Goal: Task Accomplishment & Management: Manage account settings

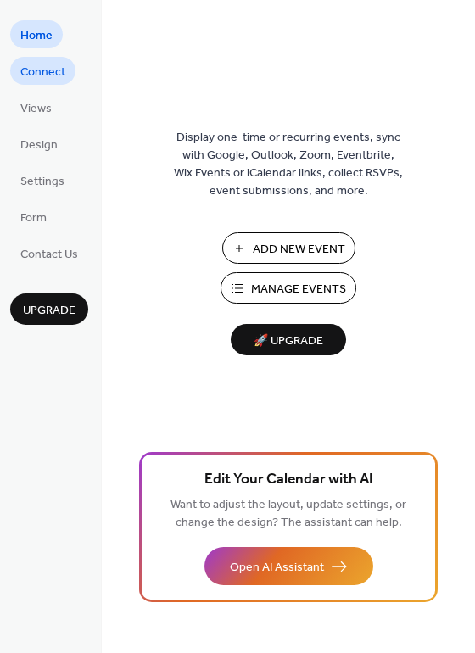
click at [47, 70] on span "Connect" at bounding box center [42, 73] width 45 height 18
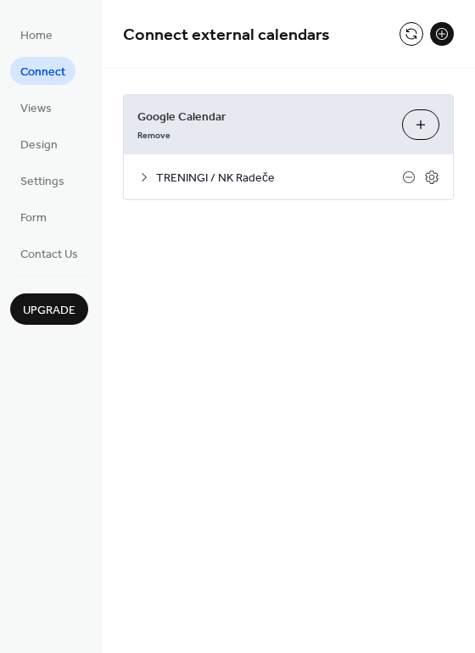
click at [213, 171] on span "TRENINGI / NK Radeče" at bounding box center [279, 179] width 246 height 18
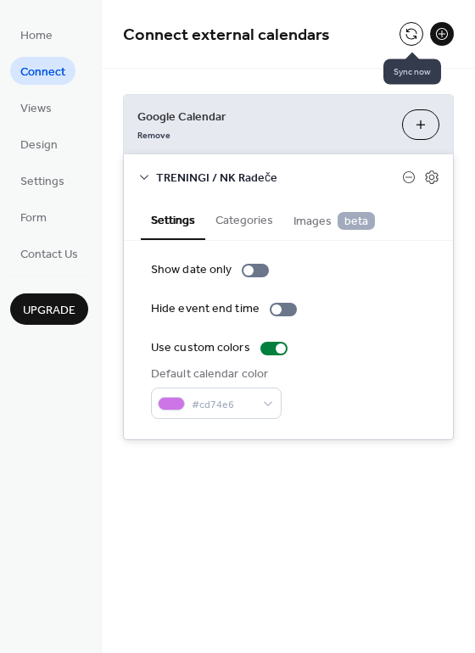
click at [413, 32] on button at bounding box center [411, 34] width 24 height 24
click at [148, 178] on icon at bounding box center [144, 177] width 14 height 14
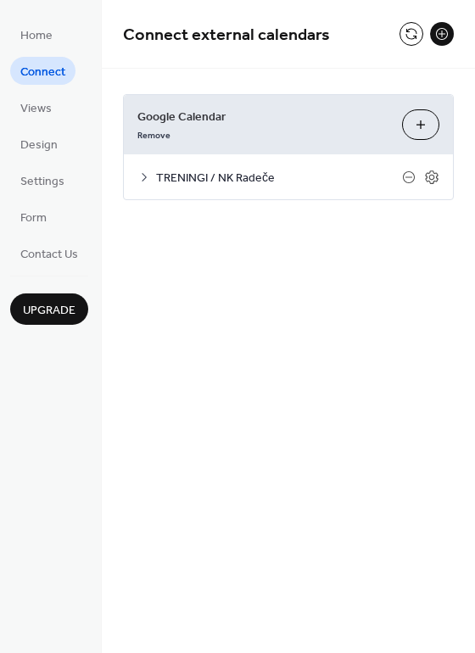
click at [149, 178] on icon at bounding box center [144, 177] width 14 height 14
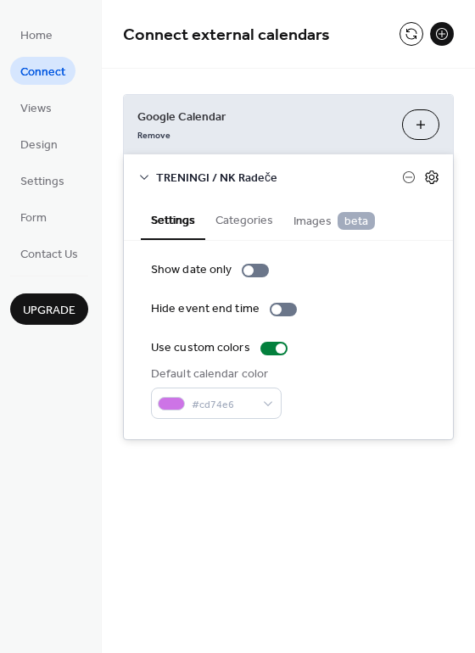
click at [432, 180] on icon at bounding box center [431, 177] width 15 height 15
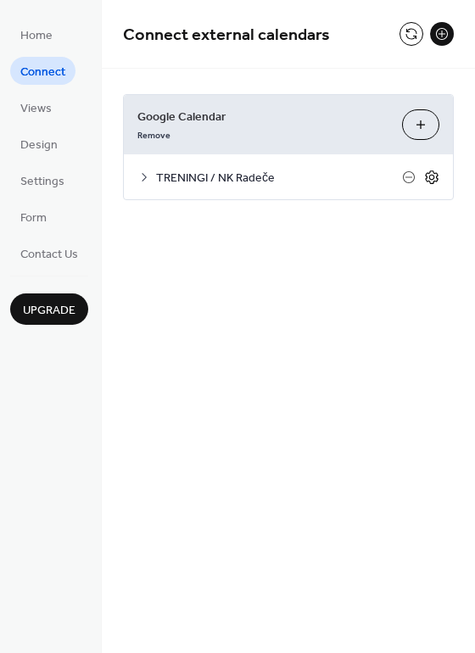
click at [432, 180] on icon at bounding box center [431, 177] width 15 height 15
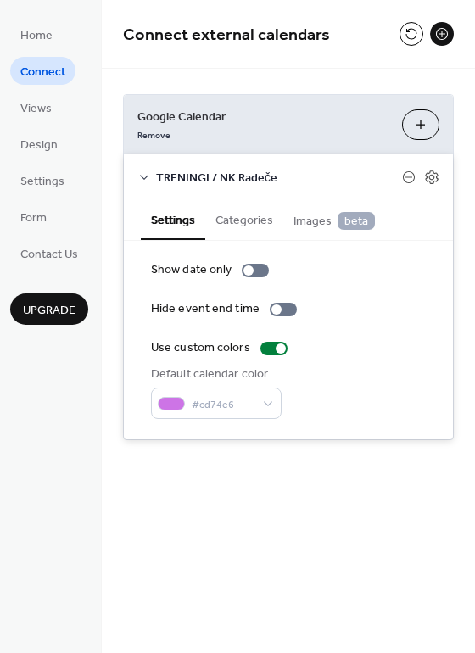
click at [44, 70] on span "Connect" at bounding box center [42, 73] width 45 height 18
click at [244, 221] on button "Categories" at bounding box center [244, 218] width 78 height 39
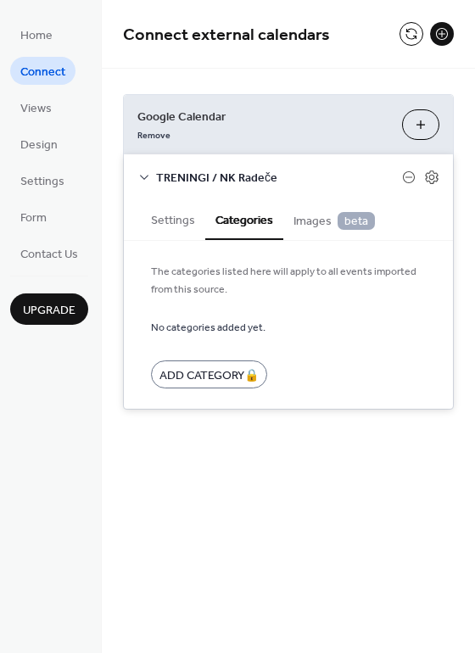
click at [312, 222] on span "Images beta" at bounding box center [333, 221] width 81 height 19
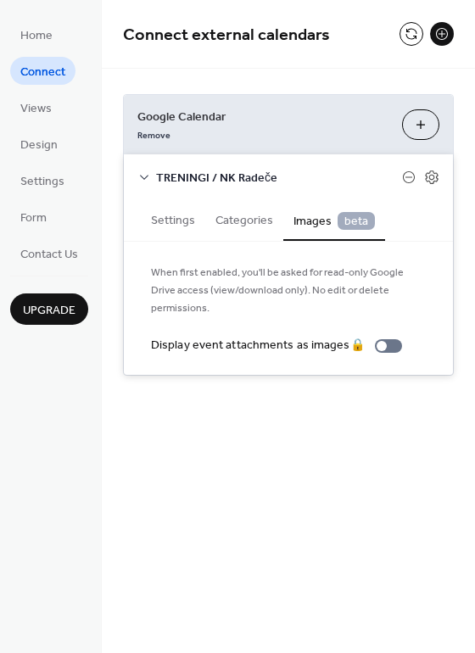
click at [175, 217] on button "Settings" at bounding box center [173, 218] width 64 height 39
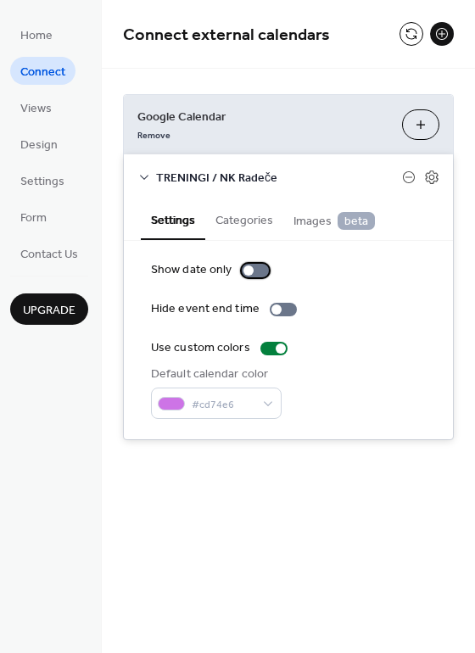
click at [251, 271] on div at bounding box center [248, 270] width 10 height 10
click at [246, 272] on div at bounding box center [255, 271] width 27 height 14
click at [42, 103] on span "Views" at bounding box center [35, 109] width 31 height 18
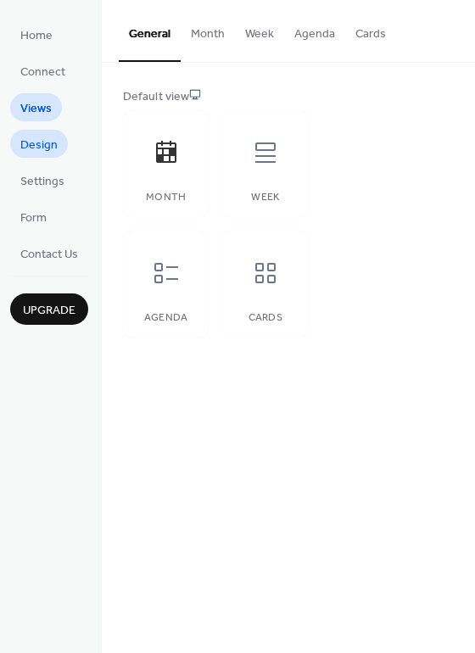
click at [44, 142] on span "Design" at bounding box center [38, 146] width 37 height 18
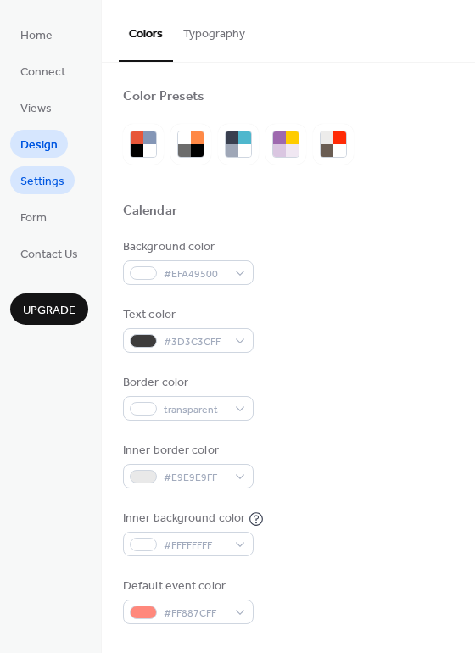
click at [45, 176] on span "Settings" at bounding box center [42, 182] width 44 height 18
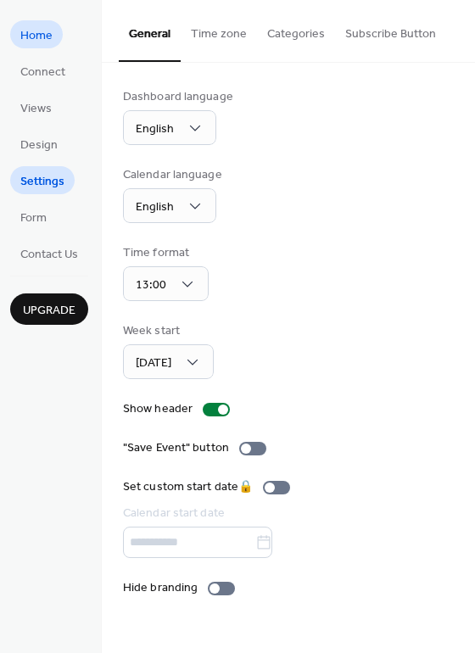
click at [51, 27] on span "Home" at bounding box center [36, 36] width 32 height 18
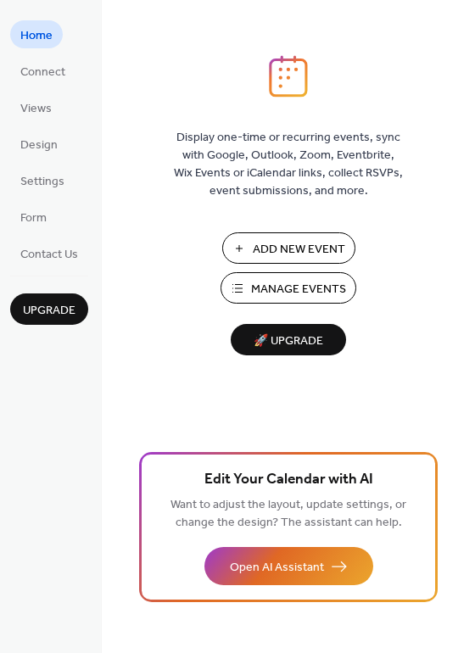
click at [313, 292] on span "Manage Events" at bounding box center [298, 290] width 95 height 18
click at [59, 66] on span "Connect" at bounding box center [42, 73] width 45 height 18
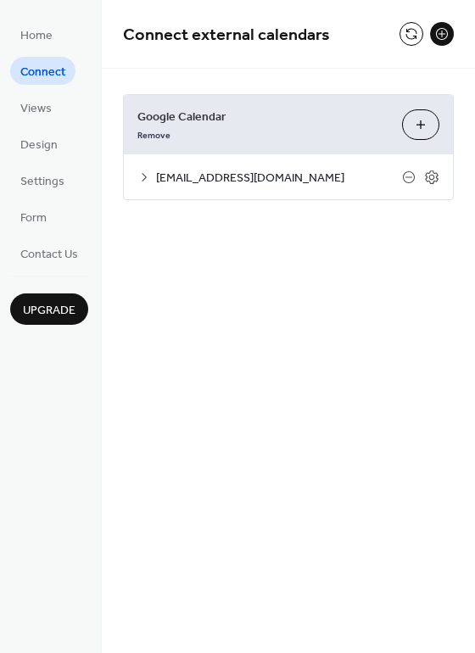
click at [142, 177] on icon at bounding box center [144, 177] width 14 height 14
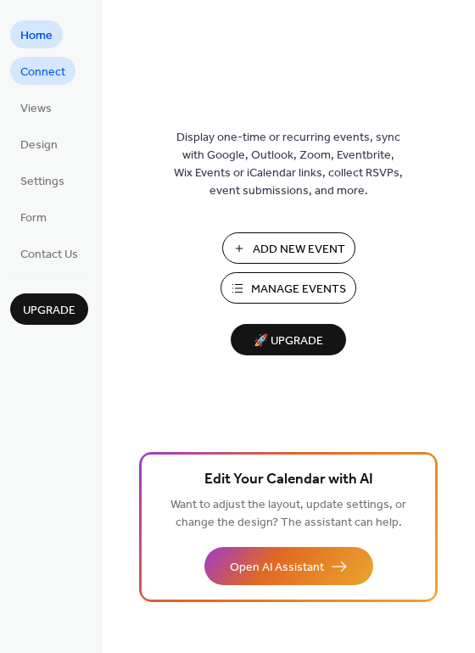
click at [62, 68] on span "Connect" at bounding box center [42, 73] width 45 height 18
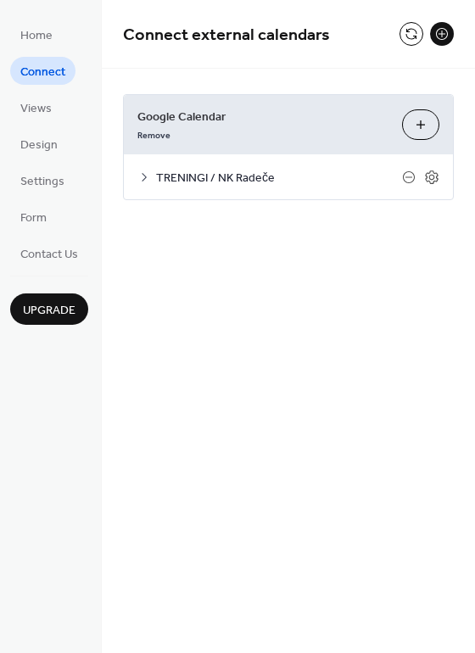
click at [149, 180] on icon at bounding box center [144, 177] width 14 height 14
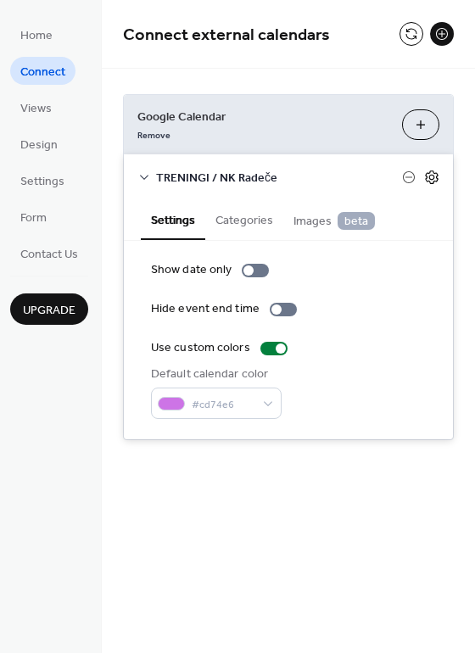
click at [432, 173] on icon at bounding box center [431, 177] width 15 height 15
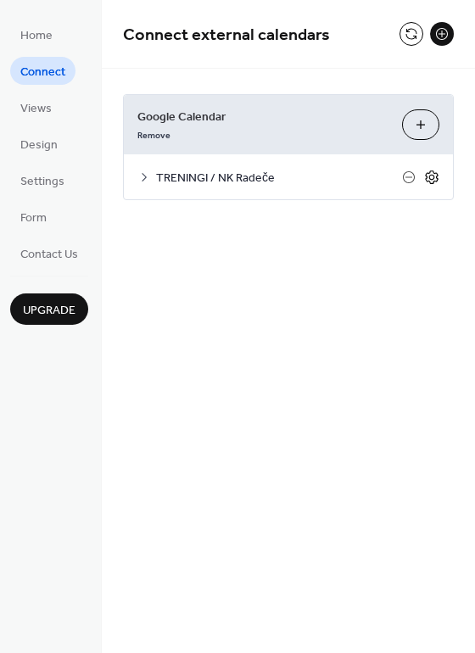
click at [432, 173] on icon at bounding box center [431, 177] width 15 height 15
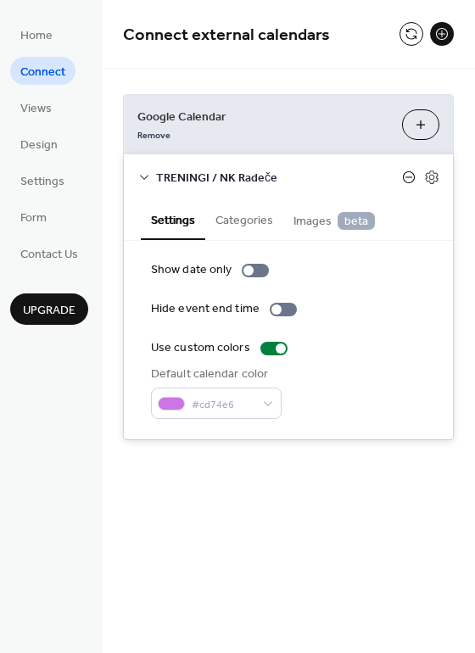
click at [408, 176] on icon at bounding box center [408, 176] width 7 height 1
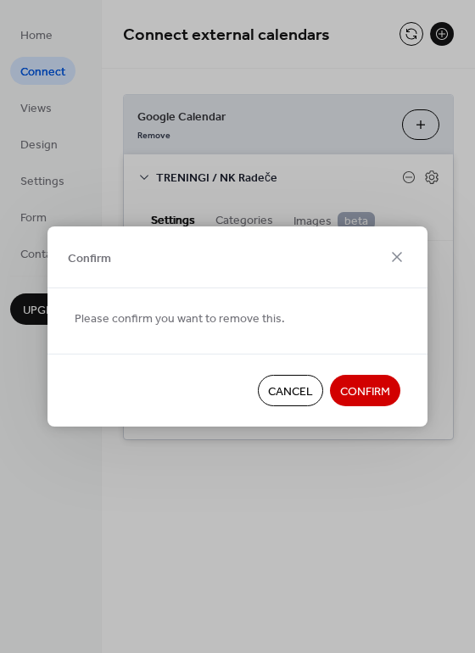
click at [354, 387] on span "Confirm" at bounding box center [365, 392] width 50 height 18
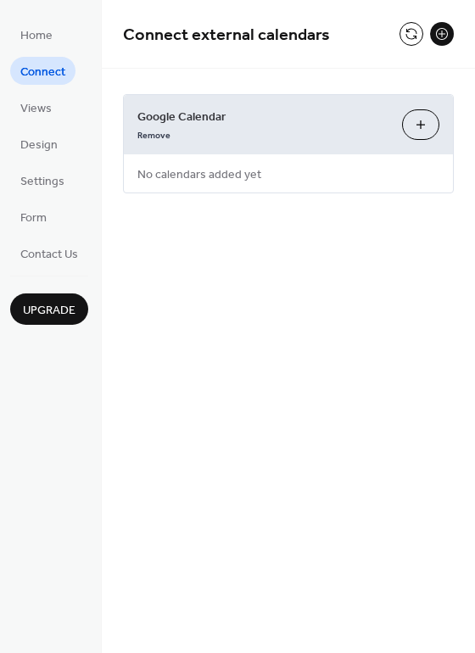
click at [417, 114] on button "Choose Calendars" at bounding box center [420, 124] width 37 height 31
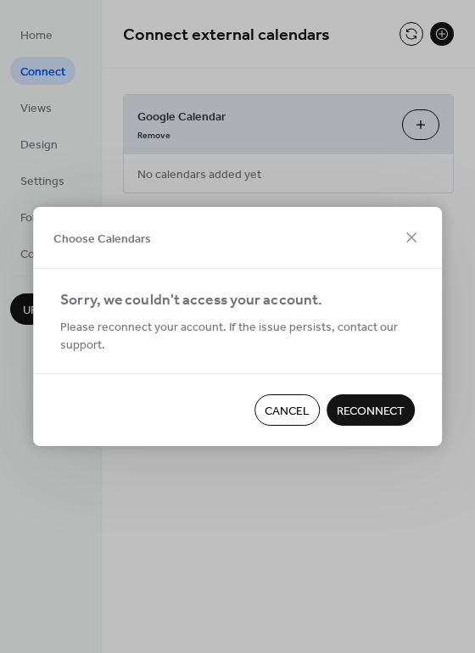
click at [349, 404] on span "Reconnect" at bounding box center [371, 412] width 68 height 18
click at [285, 406] on span "Cancel" at bounding box center [287, 412] width 45 height 18
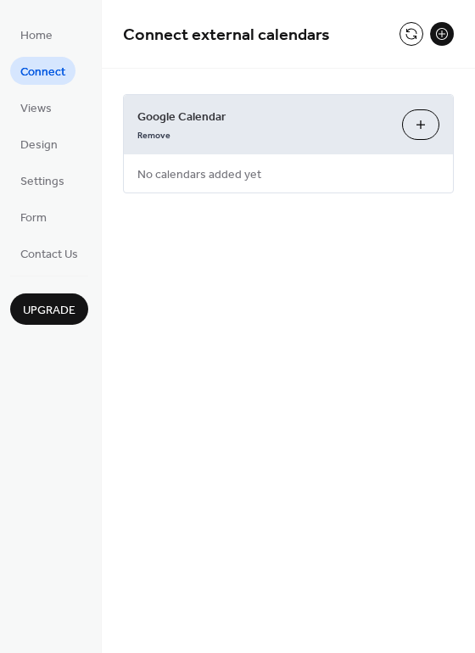
click at [419, 123] on button "Choose Calendars" at bounding box center [420, 124] width 37 height 31
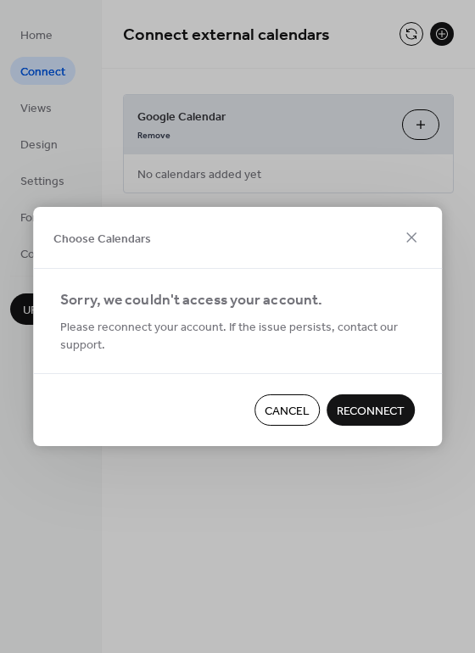
click at [354, 398] on button "Reconnect" at bounding box center [370, 409] width 88 height 31
click at [290, 398] on button "Cancel" at bounding box center [286, 409] width 65 height 31
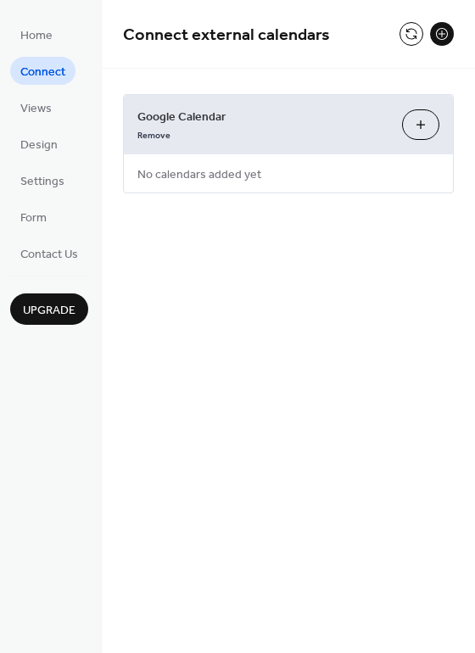
click at [420, 120] on button "Choose Calendars" at bounding box center [420, 124] width 37 height 31
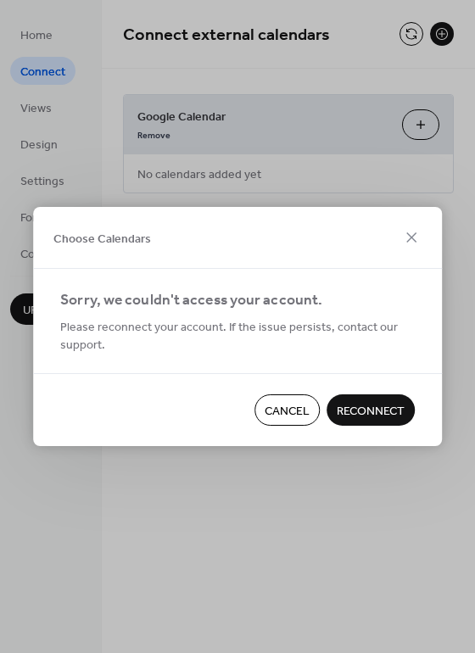
click at [376, 407] on span "Reconnect" at bounding box center [371, 412] width 68 height 18
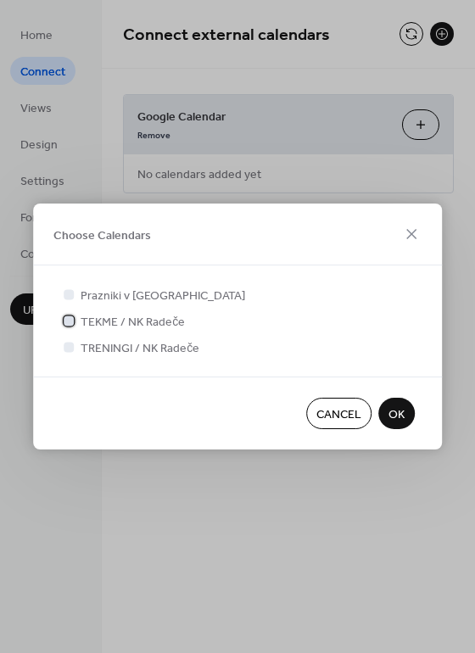
click at [103, 322] on span "TEKME / NK Radeče" at bounding box center [133, 323] width 104 height 18
click at [400, 414] on span "OK" at bounding box center [396, 415] width 16 height 18
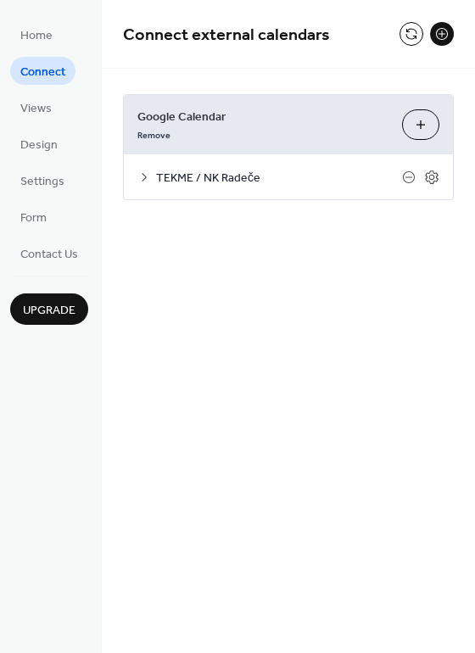
click at [143, 177] on icon at bounding box center [144, 177] width 14 height 14
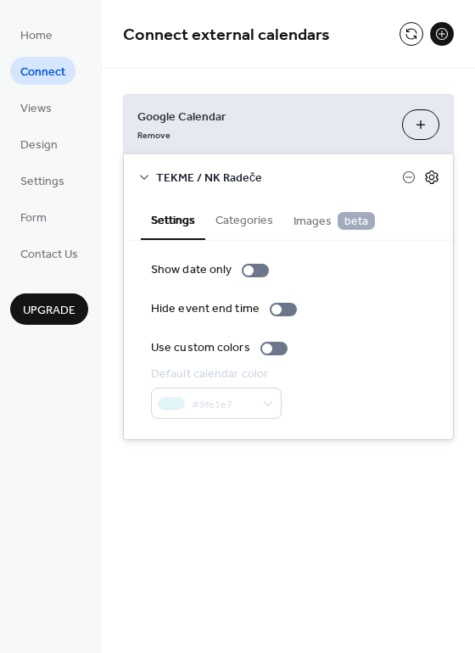
click at [426, 178] on icon at bounding box center [431, 177] width 15 height 15
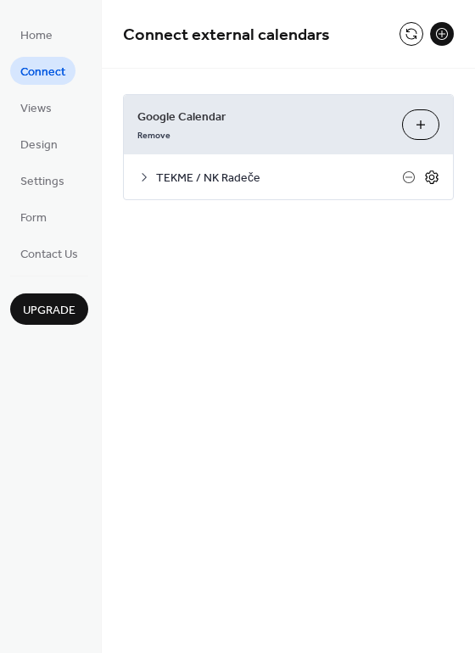
click at [429, 177] on icon at bounding box center [432, 177] width 6 height 6
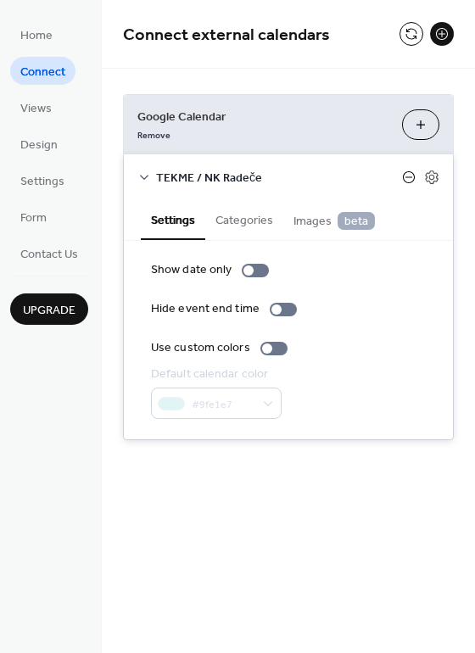
click at [408, 178] on icon at bounding box center [409, 177] width 14 height 14
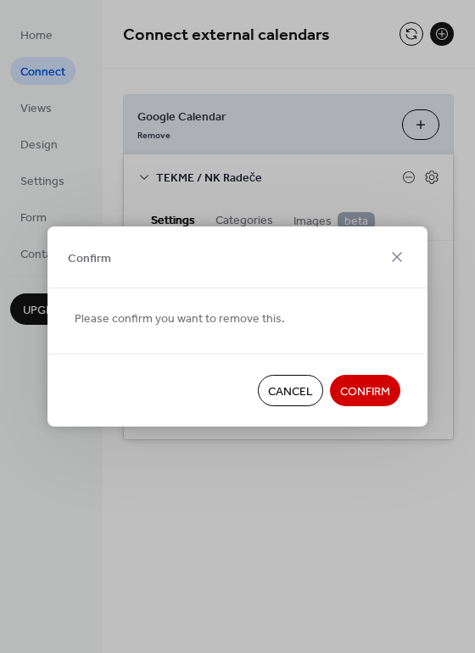
click at [367, 387] on span "Confirm" at bounding box center [365, 392] width 50 height 18
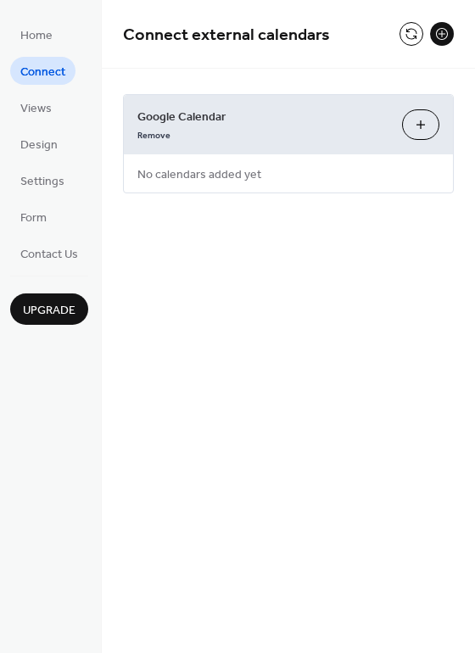
click at [415, 117] on button "Choose Calendars" at bounding box center [420, 124] width 37 height 31
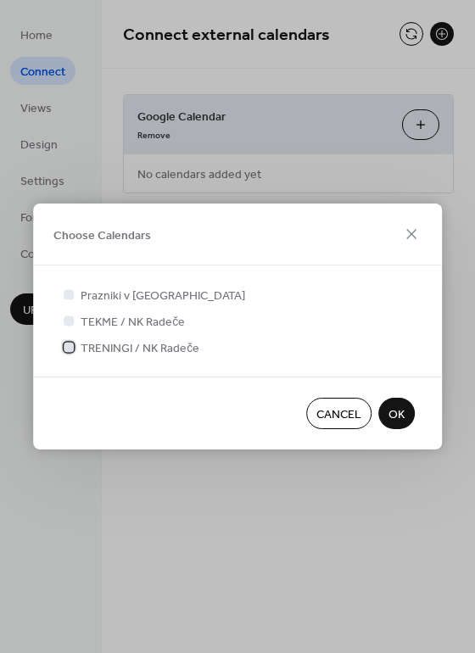
click at [107, 344] on span "TRENINGI / NK Radeče" at bounding box center [140, 349] width 119 height 18
click at [400, 406] on span "OK" at bounding box center [396, 415] width 16 height 18
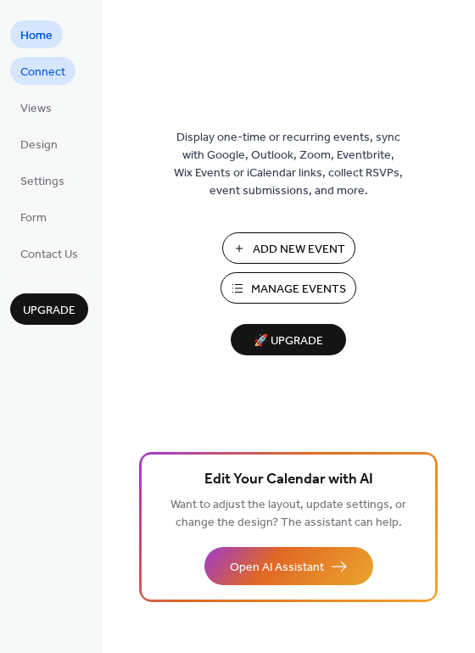
click at [30, 68] on span "Connect" at bounding box center [42, 73] width 45 height 18
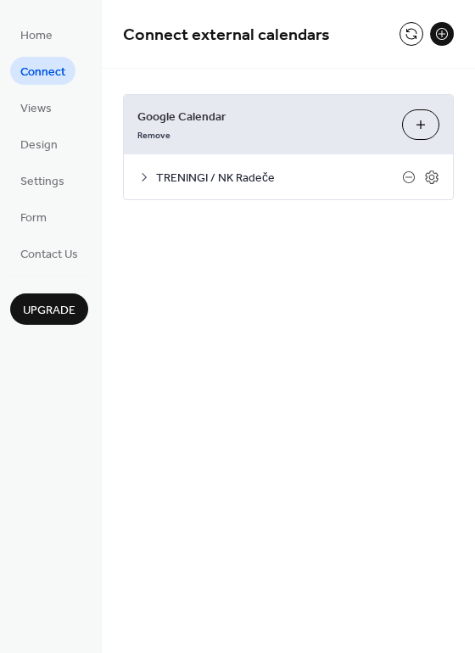
click at [212, 174] on span "TRENINGI / NK Radeče" at bounding box center [279, 179] width 246 height 18
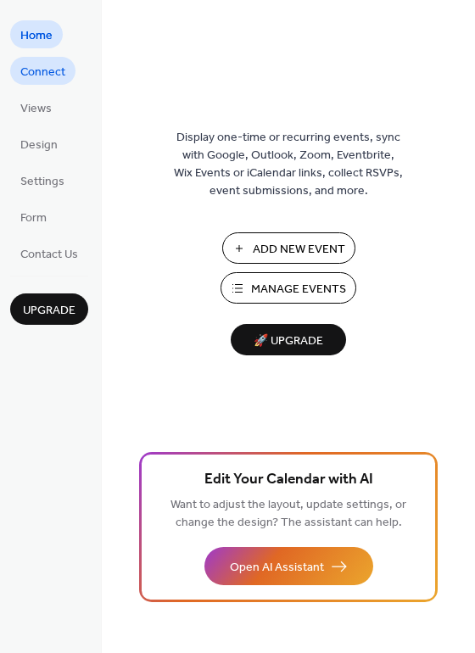
click at [47, 65] on span "Connect" at bounding box center [42, 73] width 45 height 18
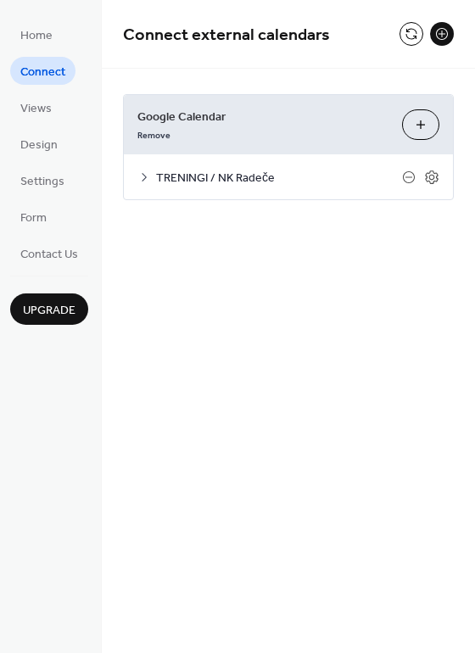
click at [148, 174] on icon at bounding box center [144, 177] width 14 height 14
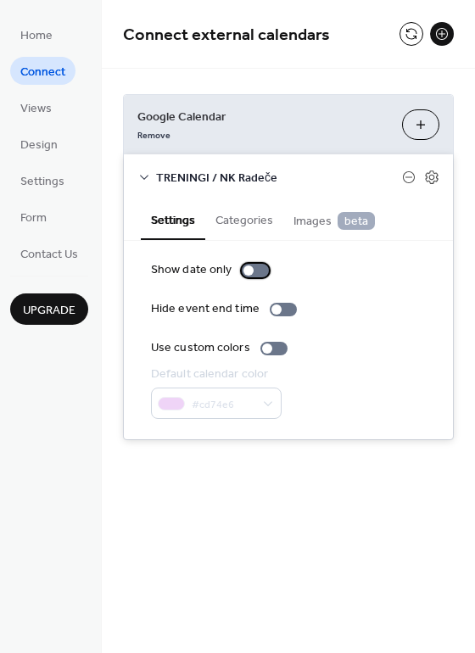
click at [253, 270] on div at bounding box center [255, 271] width 27 height 14
click at [247, 269] on div at bounding box center [255, 271] width 27 height 14
click at [254, 271] on div at bounding box center [255, 271] width 27 height 14
click at [252, 272] on div at bounding box center [255, 271] width 27 height 14
click at [257, 271] on div at bounding box center [255, 271] width 27 height 14
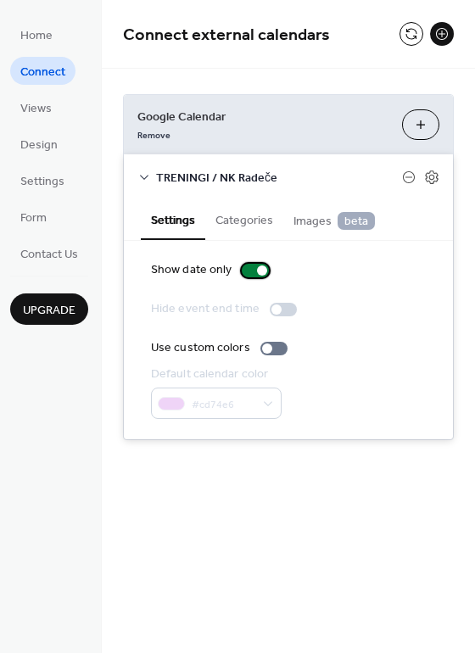
click at [252, 270] on div at bounding box center [255, 271] width 27 height 14
click at [254, 271] on div at bounding box center [255, 271] width 27 height 14
click at [251, 270] on div at bounding box center [255, 271] width 27 height 14
click div
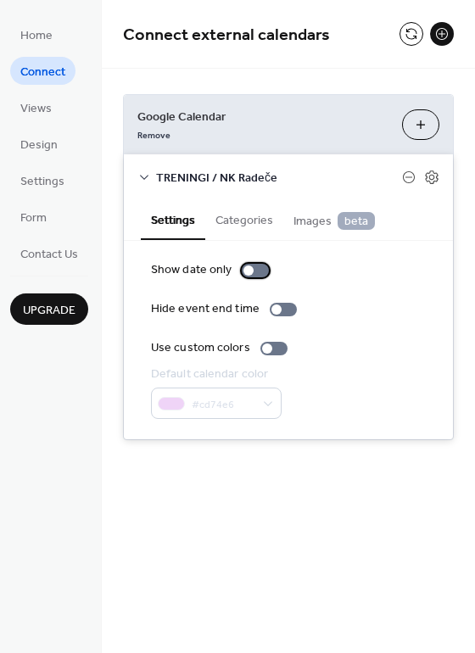
click div
